Goal: Task Accomplishment & Management: Manage account settings

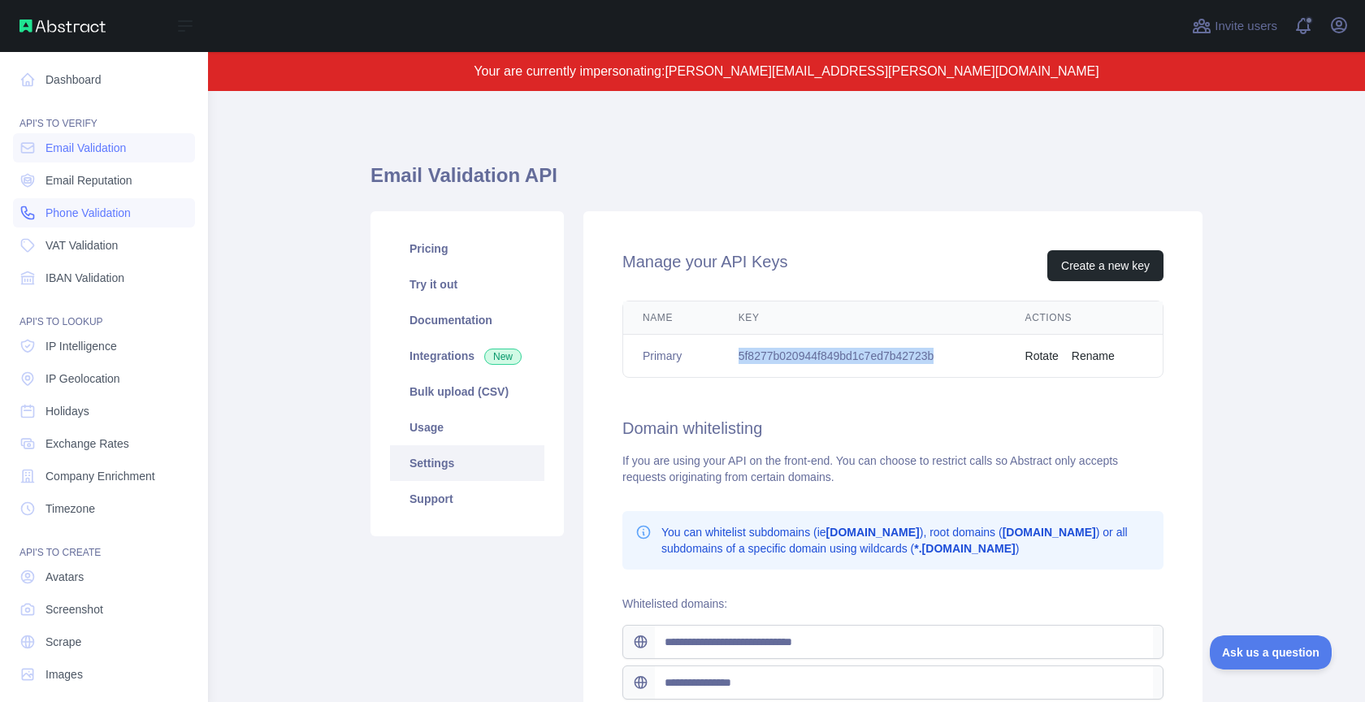
click at [89, 206] on span "Phone Validation" at bounding box center [88, 213] width 85 height 16
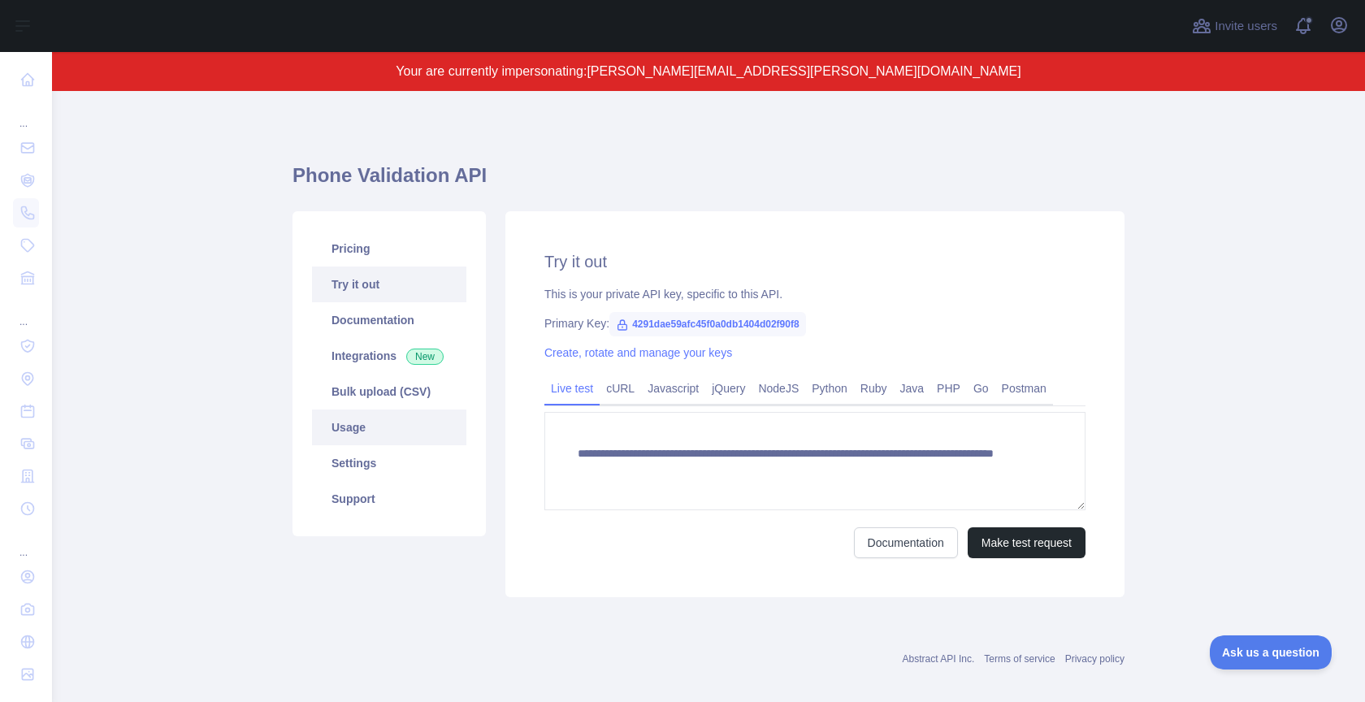
click at [373, 418] on link "Usage" at bounding box center [389, 428] width 154 height 36
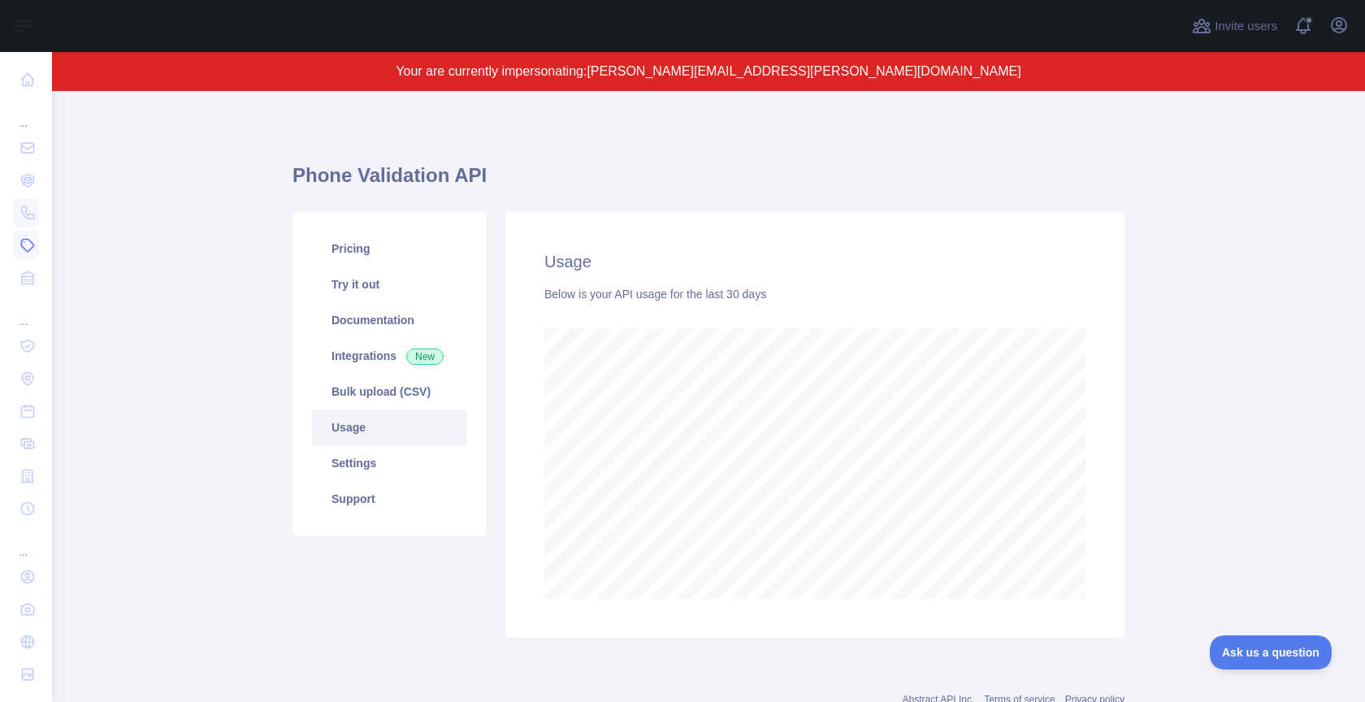
scroll to position [811931, 811385]
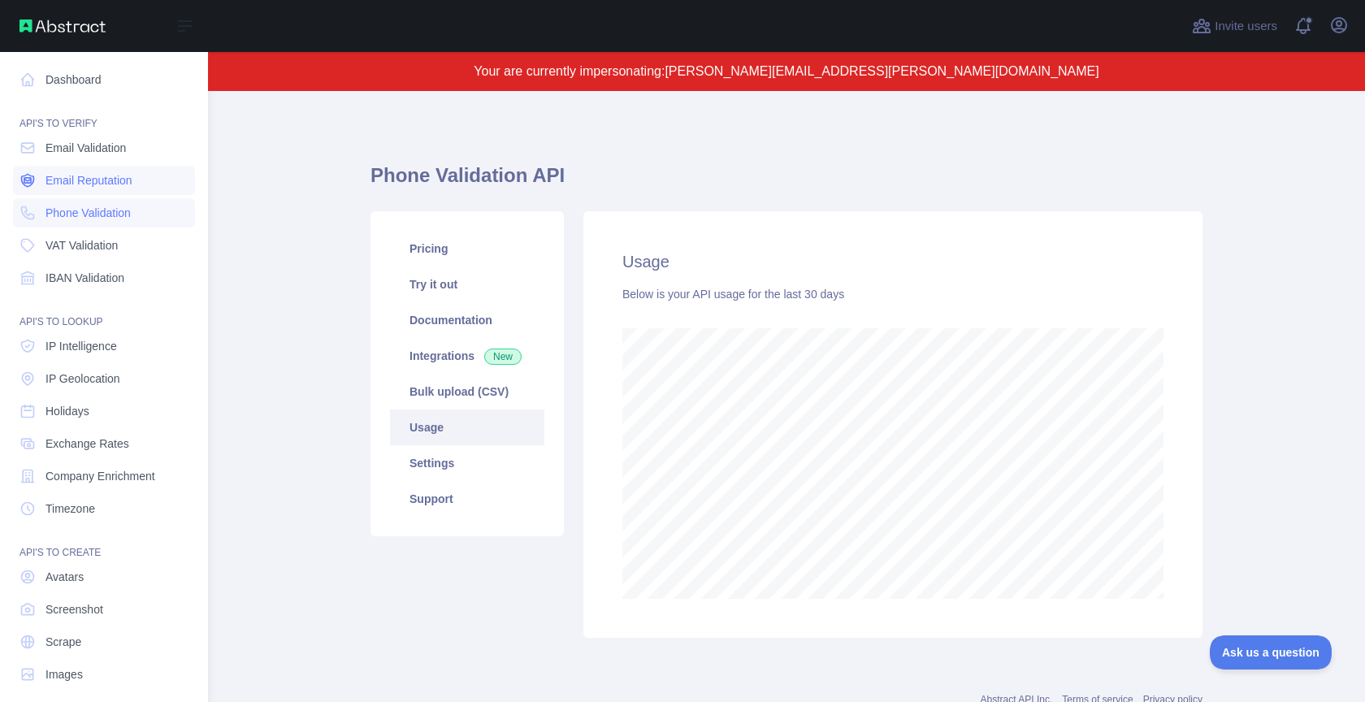
click at [78, 190] on link "Email Reputation" at bounding box center [104, 180] width 182 height 29
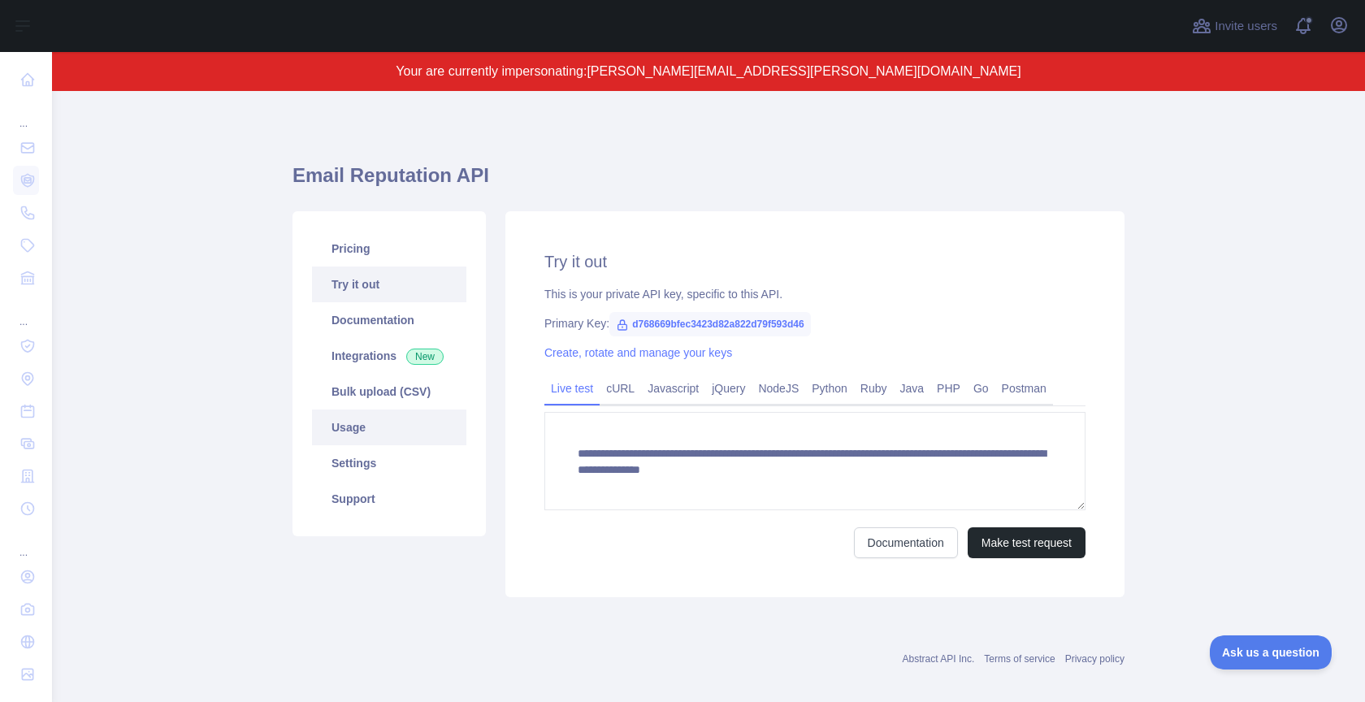
click at [389, 428] on link "Usage" at bounding box center [389, 428] width 154 height 36
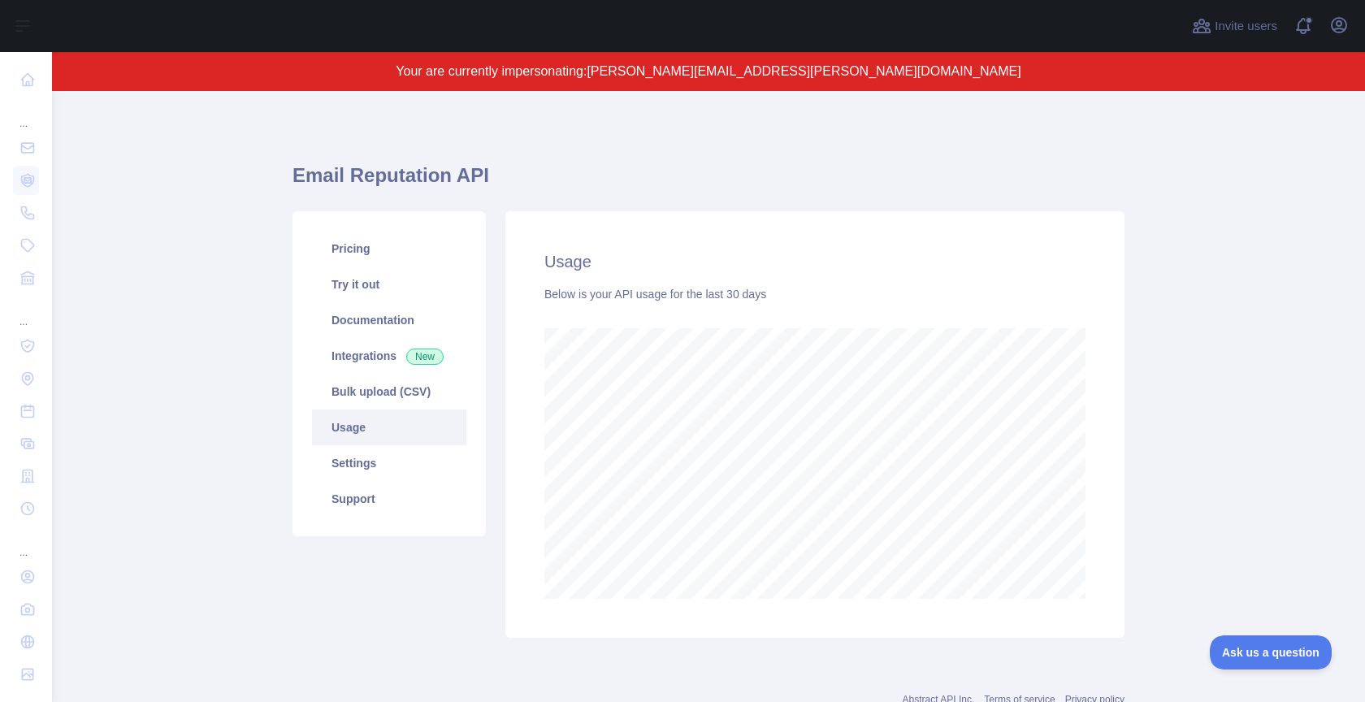
scroll to position [811931, 811385]
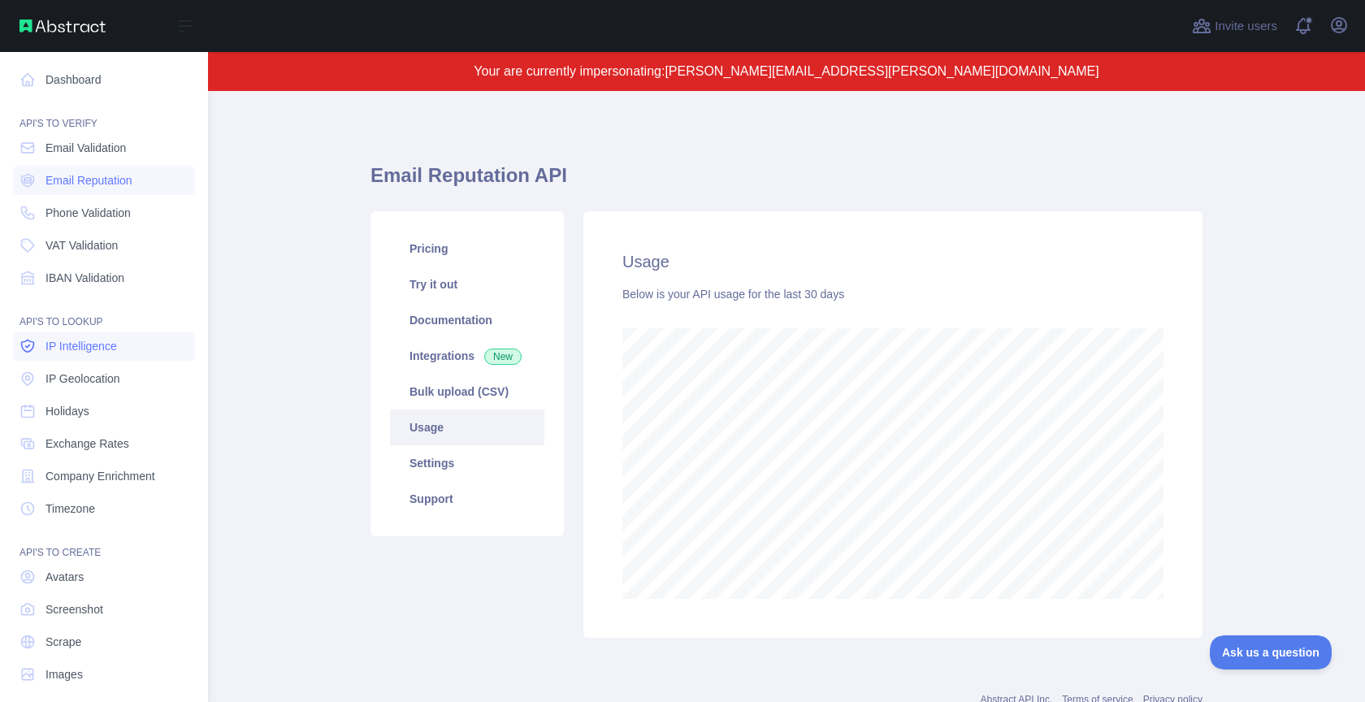
click at [124, 352] on link "IP Intelligence" at bounding box center [104, 346] width 182 height 29
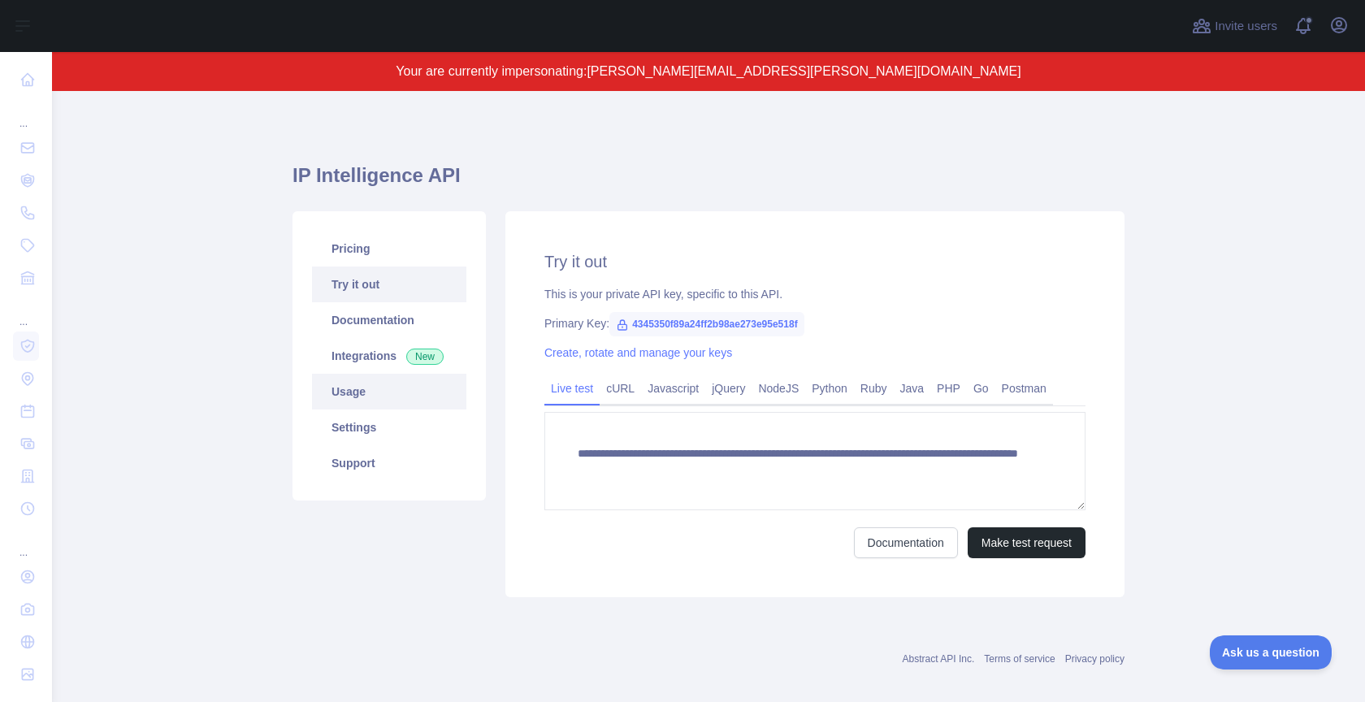
click at [412, 401] on link "Usage" at bounding box center [389, 392] width 154 height 36
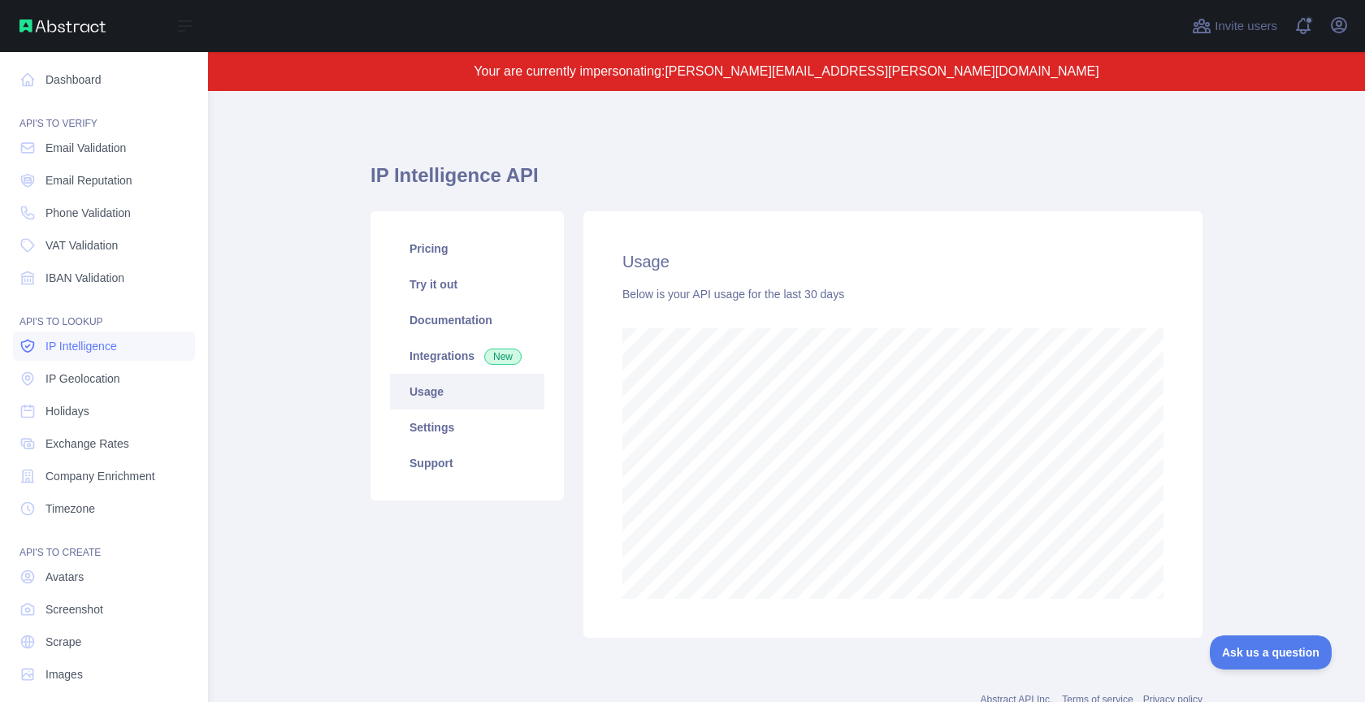
scroll to position [811931, 811385]
click at [86, 372] on span "IP Geolocation" at bounding box center [83, 379] width 75 height 16
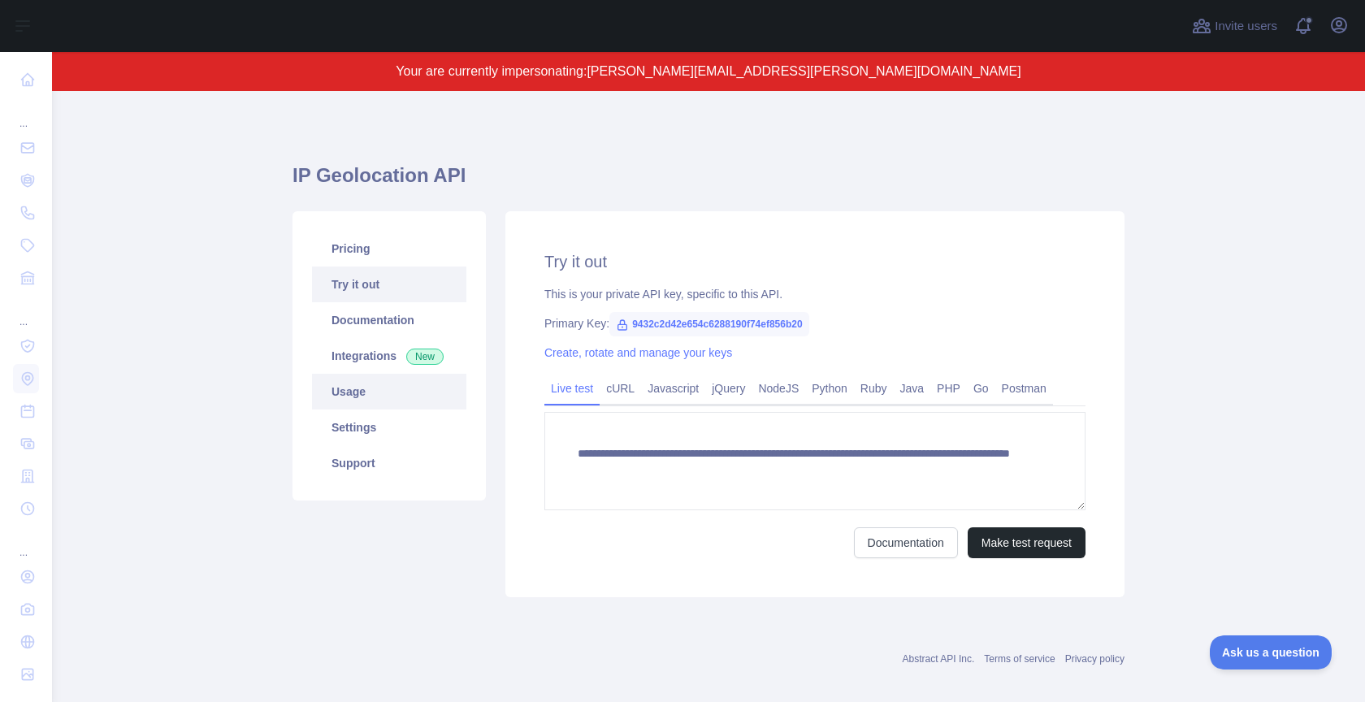
click at [363, 394] on link "Usage" at bounding box center [389, 392] width 154 height 36
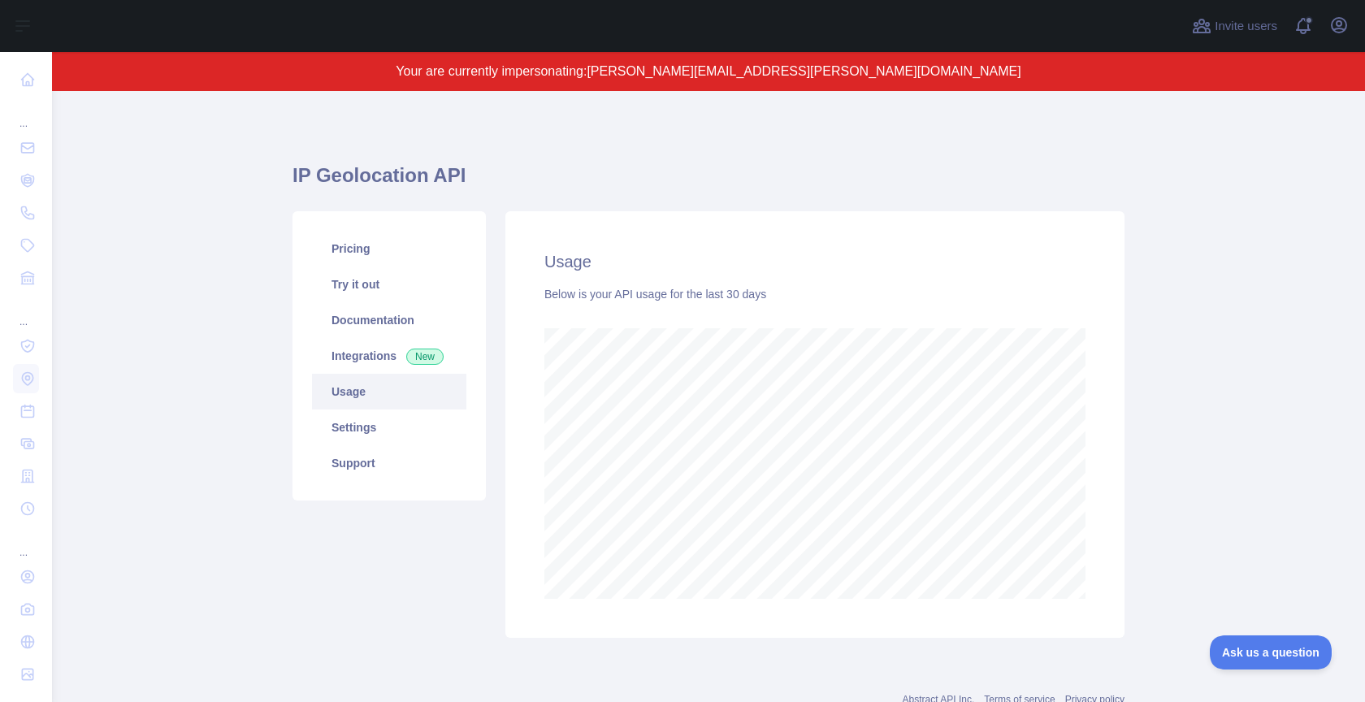
scroll to position [611, 1313]
click at [368, 249] on link "Pricing" at bounding box center [389, 249] width 154 height 36
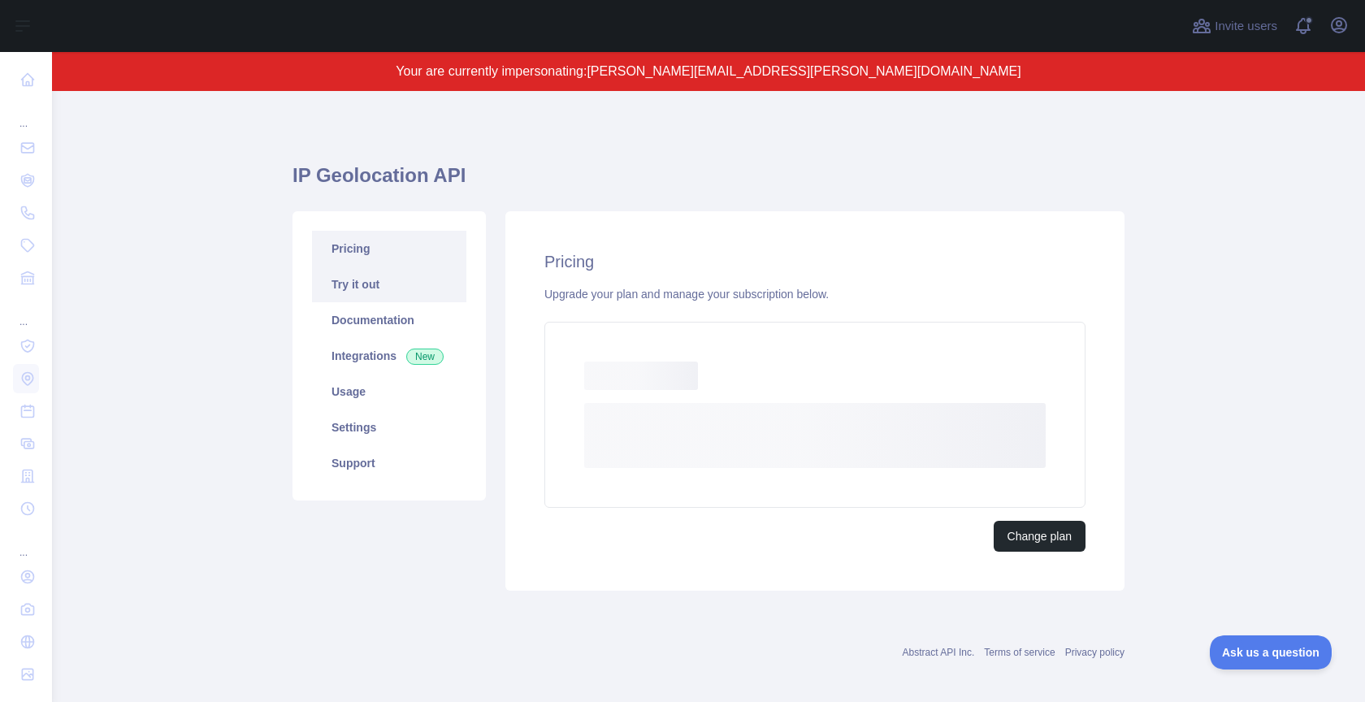
click at [396, 285] on link "Try it out" at bounding box center [389, 285] width 154 height 36
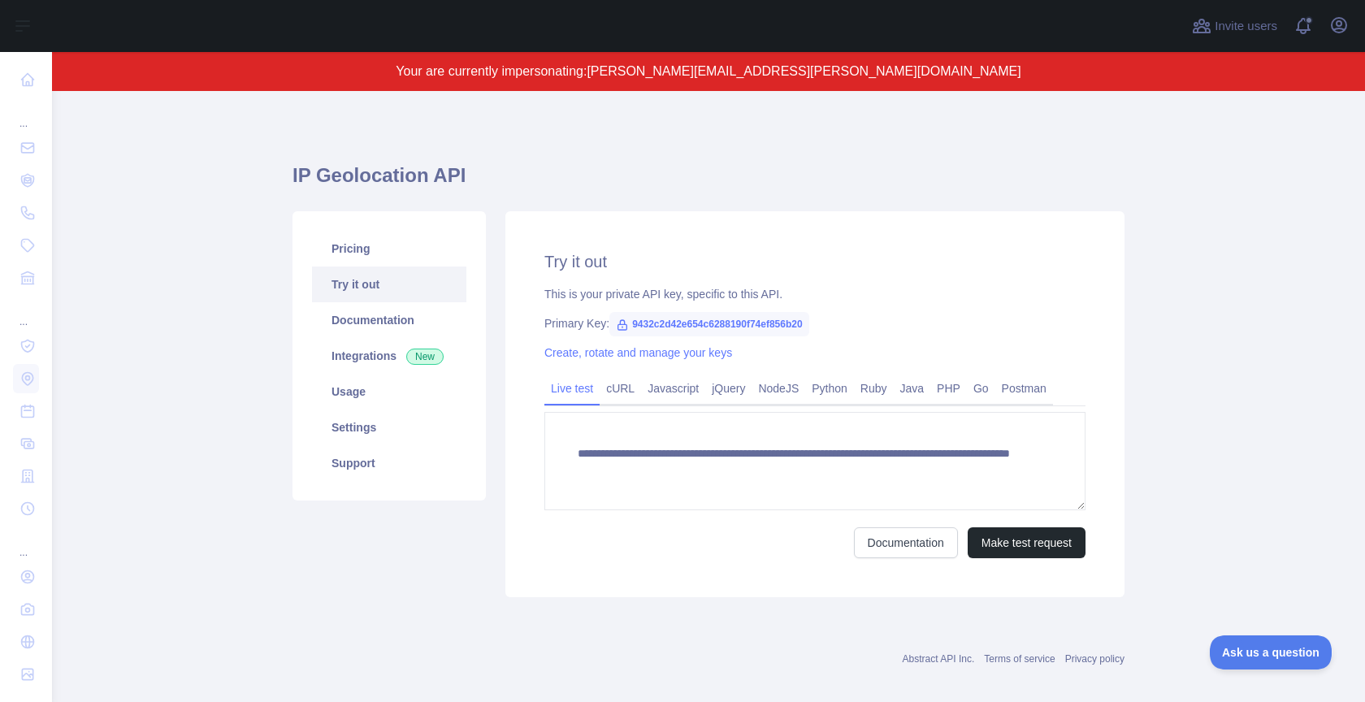
click at [757, 325] on span "9432c2d42e654c6288190f74ef856b20" at bounding box center [709, 324] width 200 height 24
copy span "9432c2d42e654c6288190f74ef856b20"
click at [1335, 23] on icon "button" at bounding box center [1339, 25] width 20 height 20
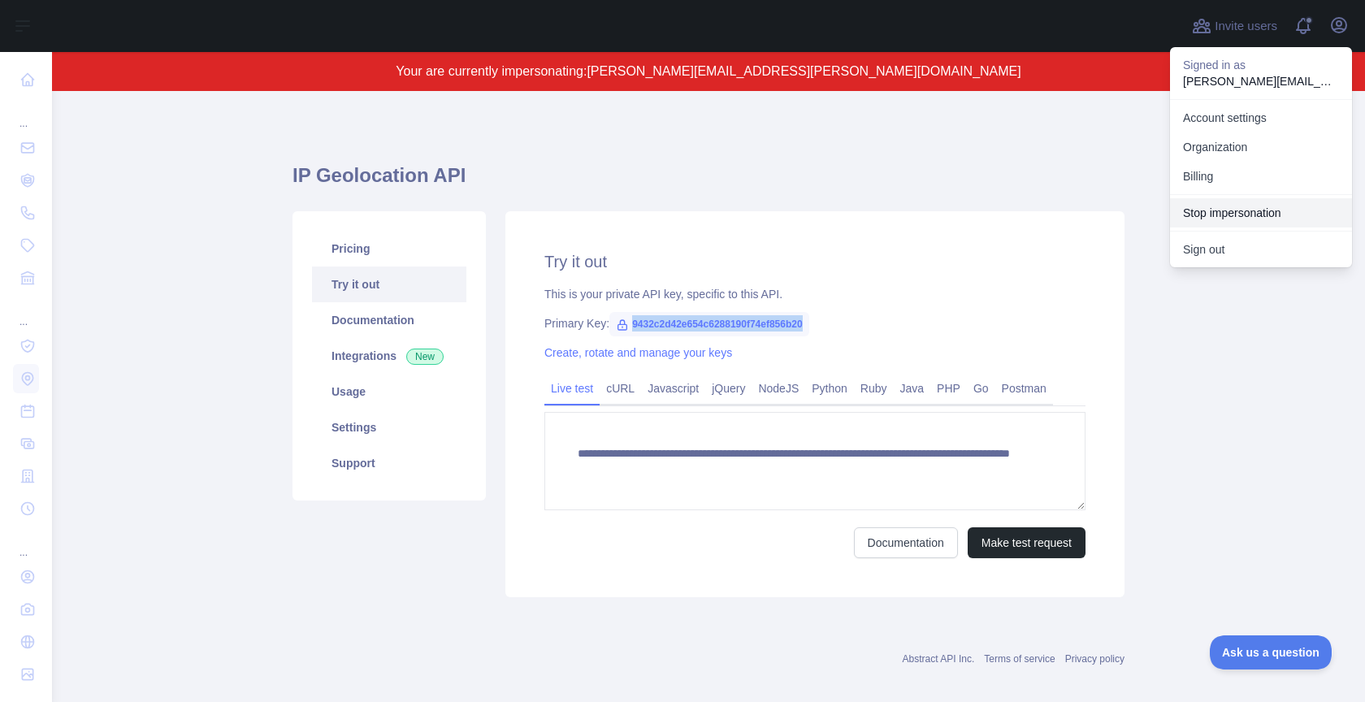
click at [1206, 208] on button "Stop impersonation" at bounding box center [1261, 212] width 182 height 29
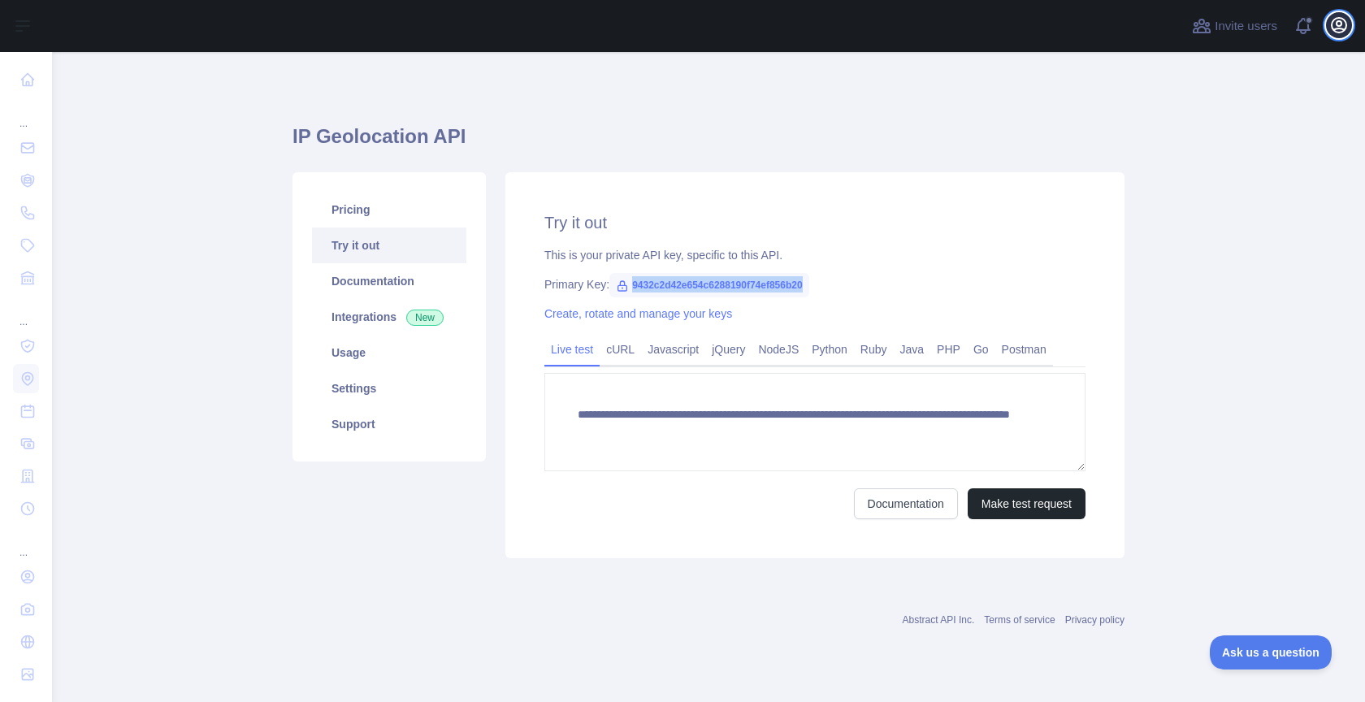
click at [1335, 18] on icon "button" at bounding box center [1339, 25] width 15 height 15
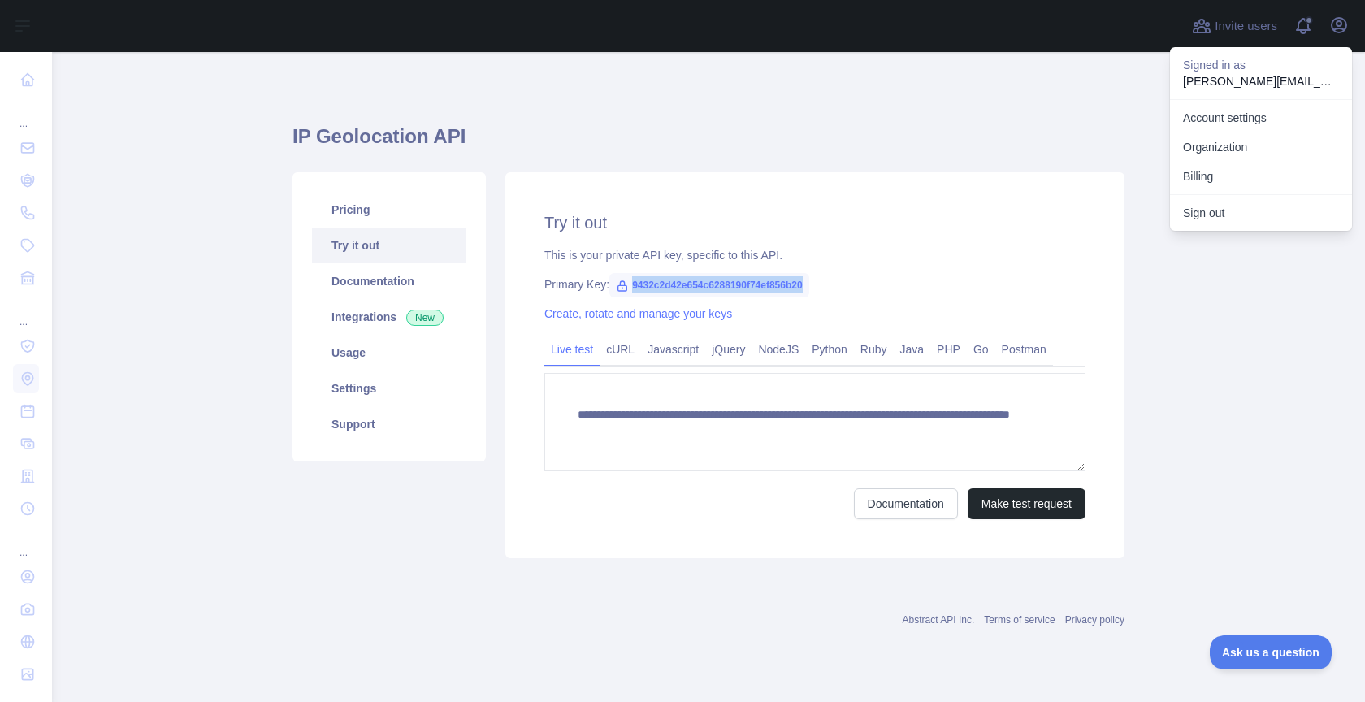
type textarea "**********"
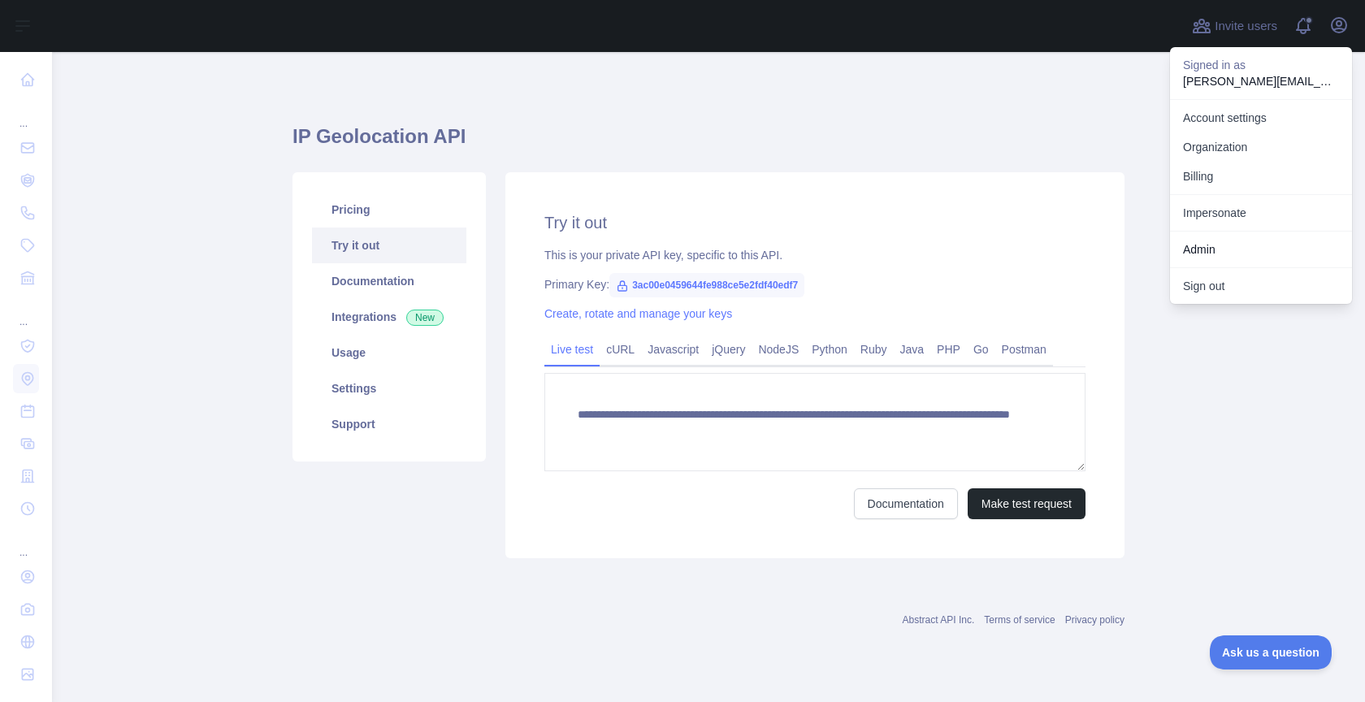
click at [1230, 245] on link "Admin" at bounding box center [1261, 249] width 182 height 29
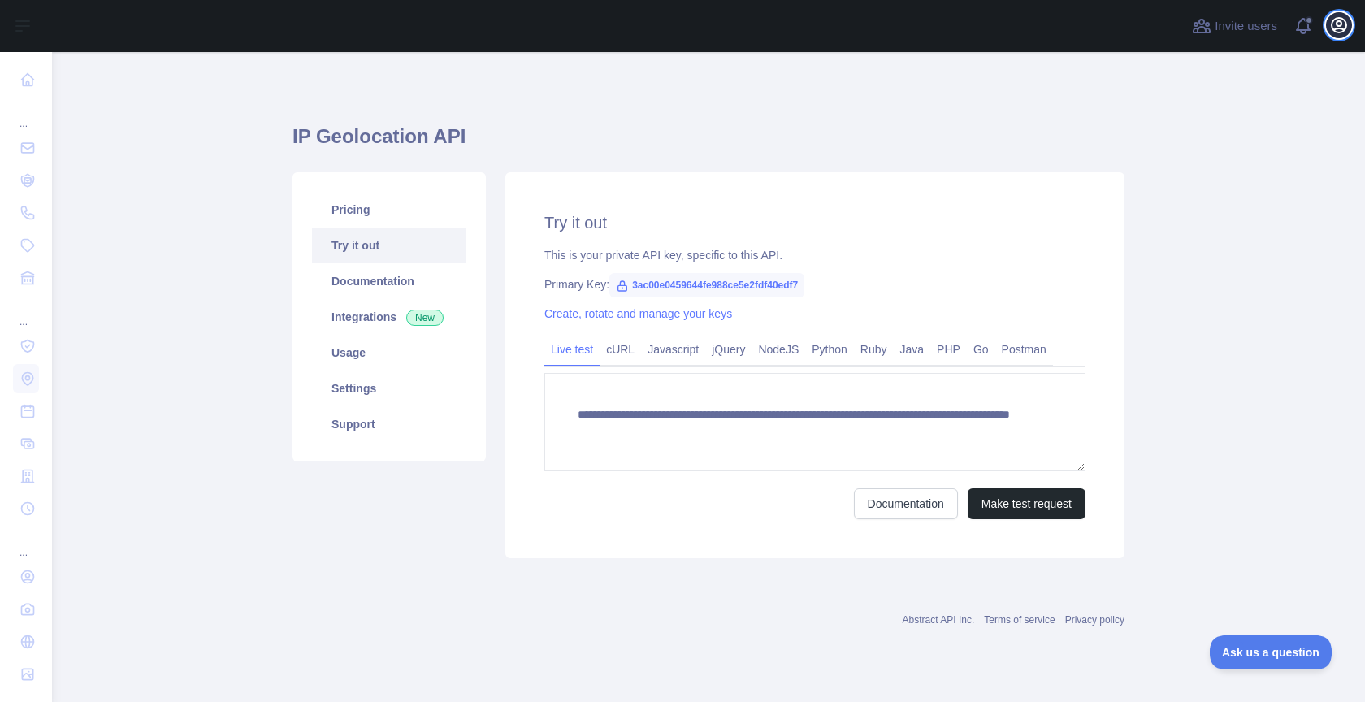
click at [1343, 19] on icon "button" at bounding box center [1339, 25] width 15 height 15
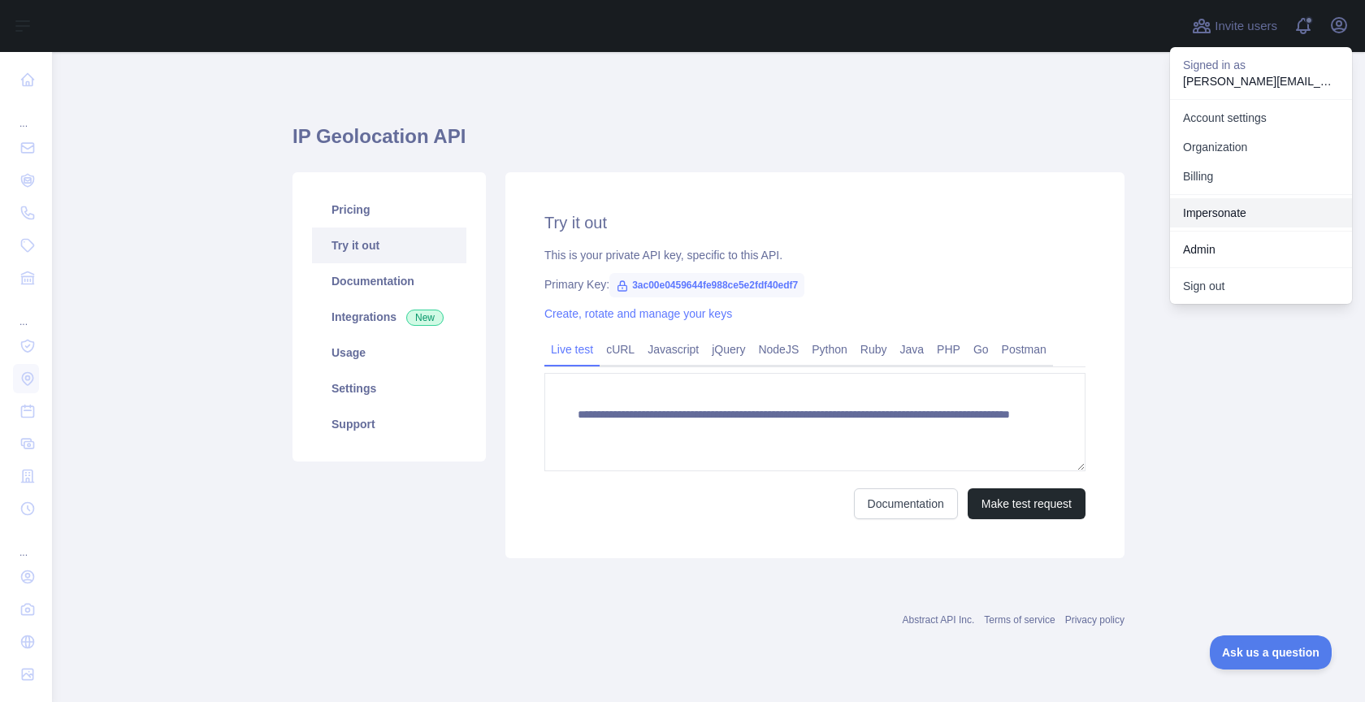
click at [1261, 215] on link "Impersonate" at bounding box center [1261, 212] width 182 height 29
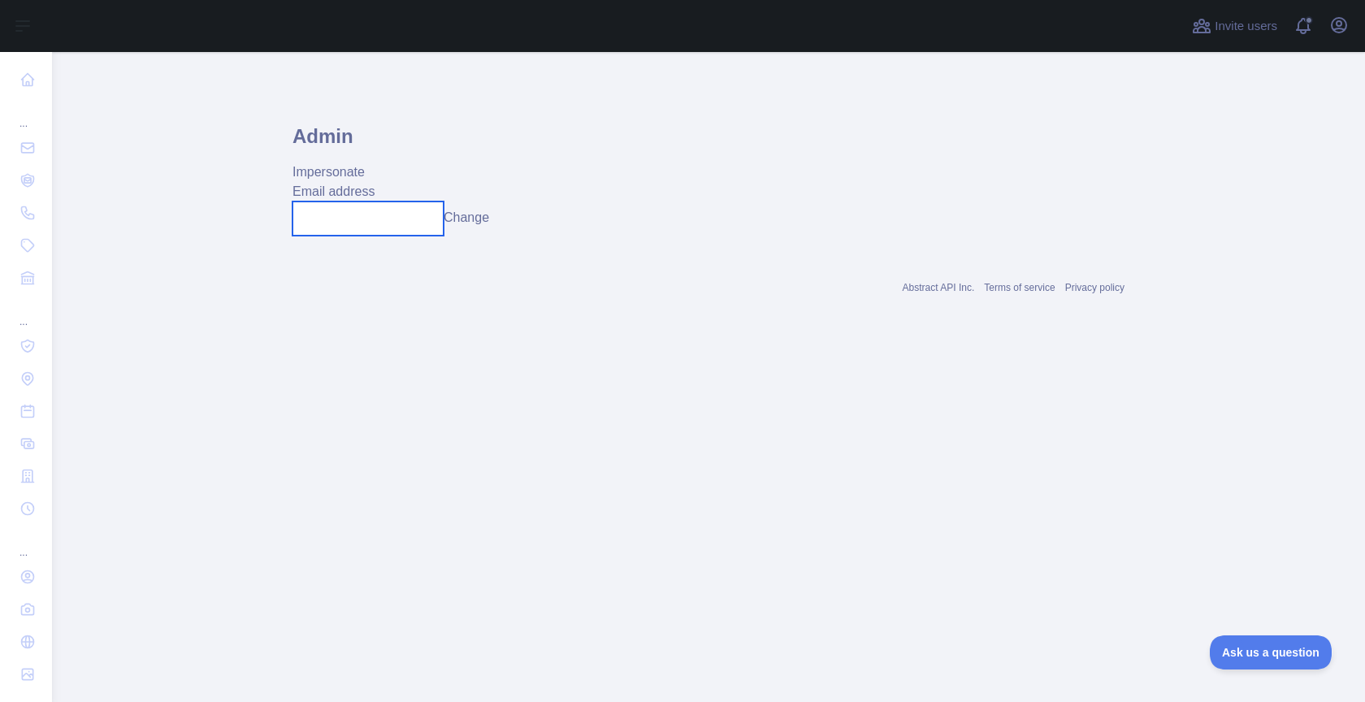
click at [387, 216] on input "text" at bounding box center [368, 219] width 151 height 34
click at [367, 218] on input "**********" at bounding box center [368, 219] width 151 height 34
type input "**********"
click at [483, 226] on button "Change" at bounding box center [478, 218] width 46 height 20
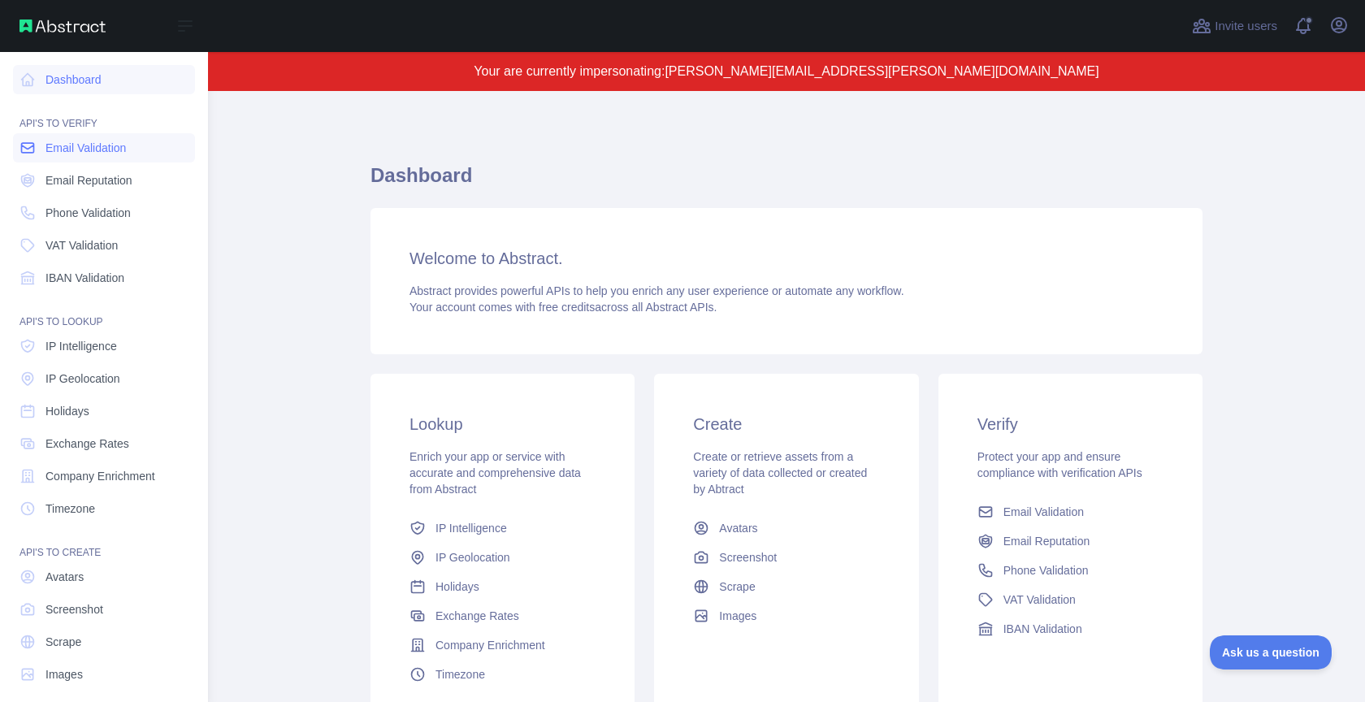
click at [90, 142] on span "Email Validation" at bounding box center [86, 148] width 80 height 16
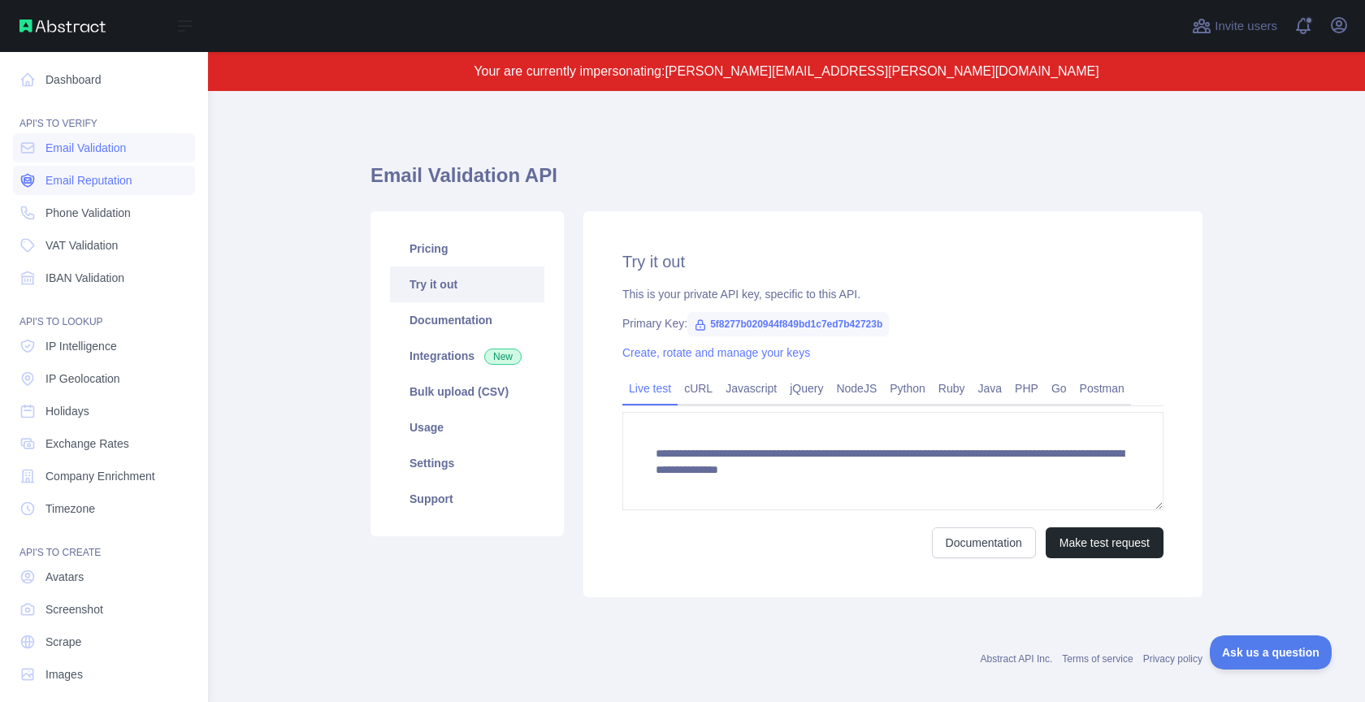
click at [47, 176] on span "Email Reputation" at bounding box center [89, 180] width 87 height 16
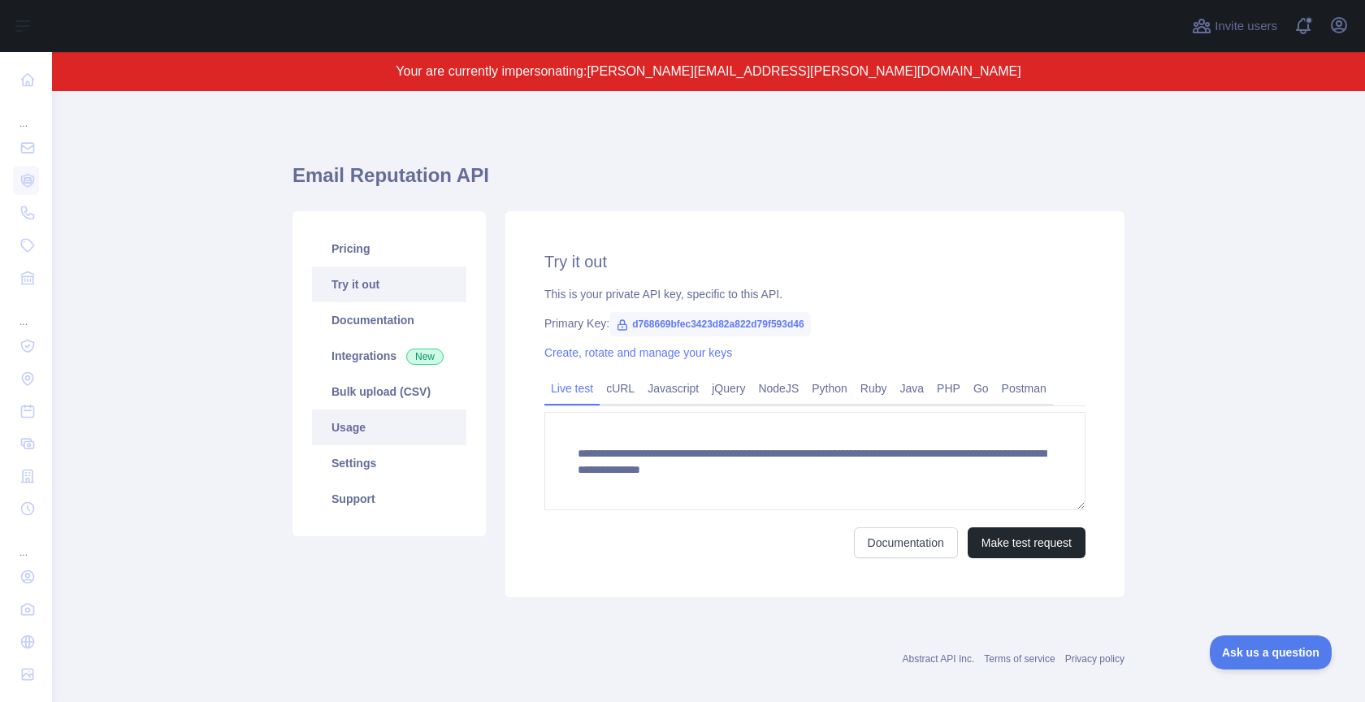
click at [346, 419] on link "Usage" at bounding box center [389, 428] width 154 height 36
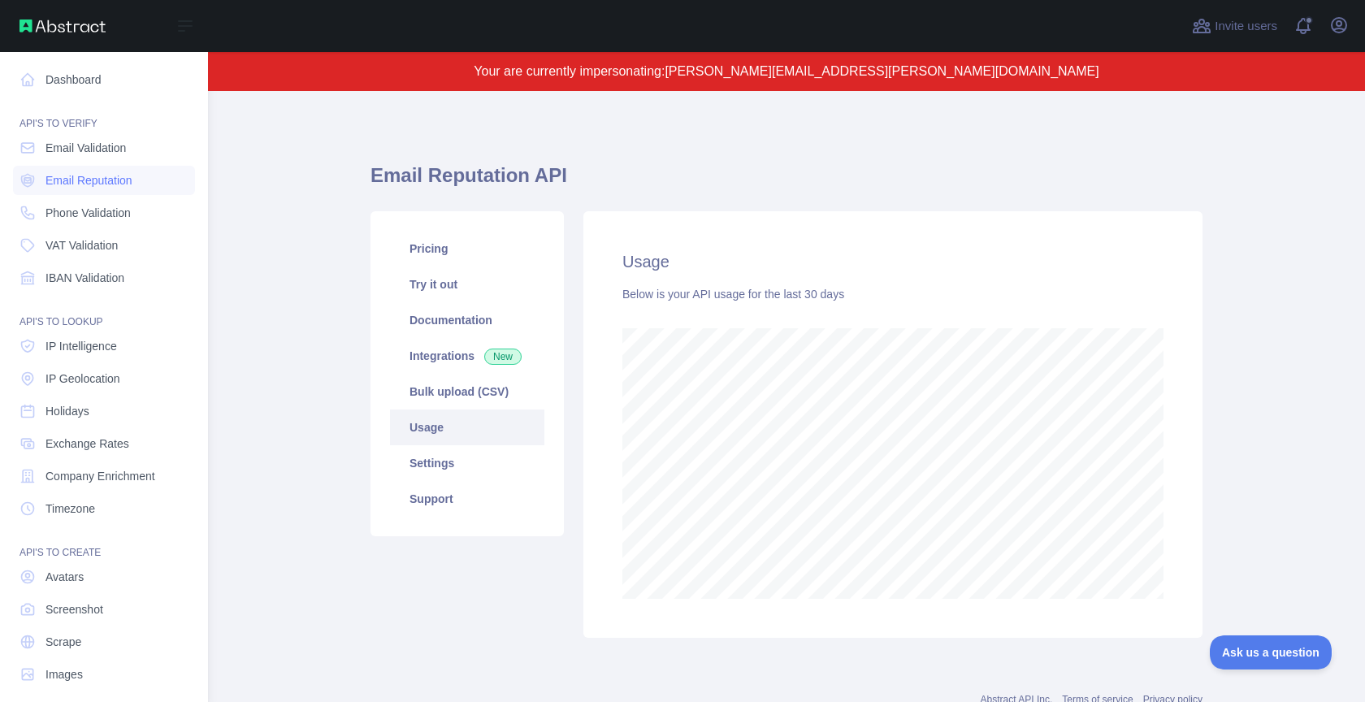
scroll to position [811931, 811385]
click at [124, 214] on span "Phone Validation" at bounding box center [88, 213] width 85 height 16
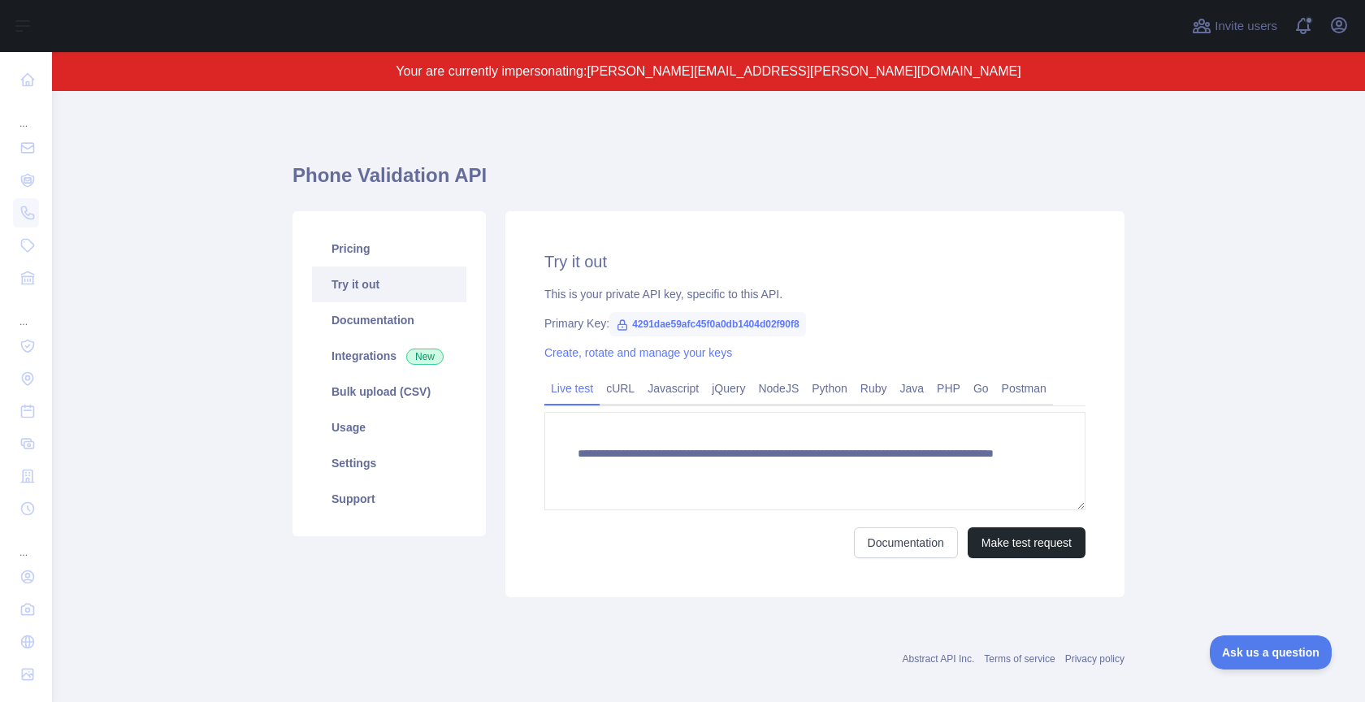
click at [771, 324] on span "4291dae59afc45f0a0db1404d02f90f8" at bounding box center [707, 324] width 196 height 24
copy span "4291dae59afc45f0a0db1404d02f90f8"
click at [1333, 33] on icon "button" at bounding box center [1339, 25] width 20 height 20
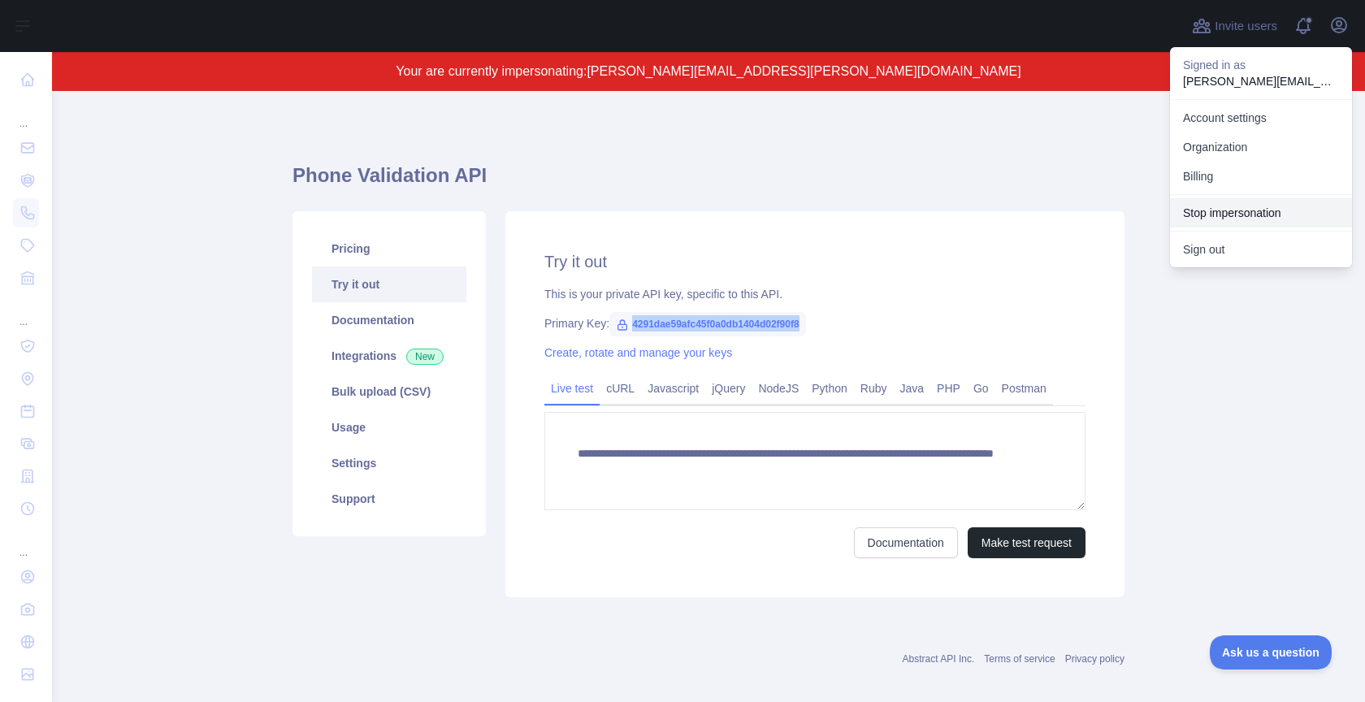
click at [1259, 209] on button "Stop impersonation" at bounding box center [1261, 212] width 182 height 29
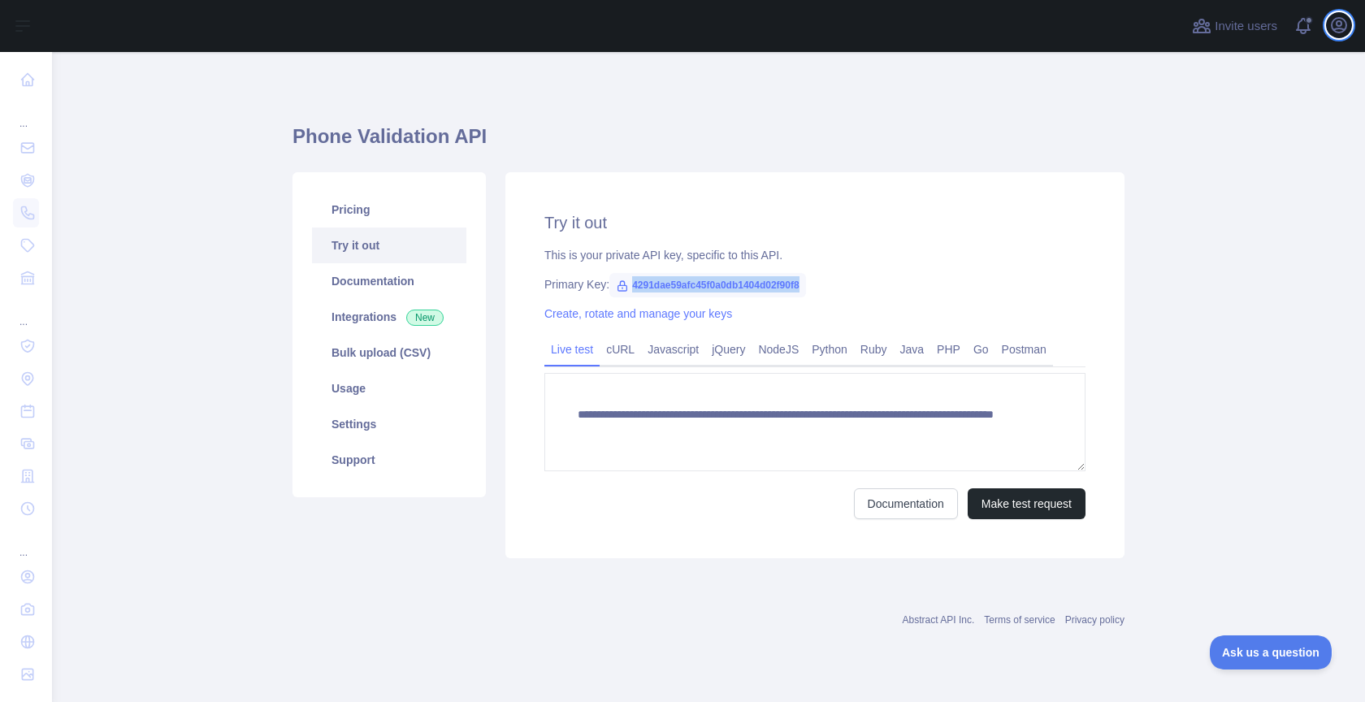
type textarea "**********"
